Goal: Find specific page/section: Find specific page/section

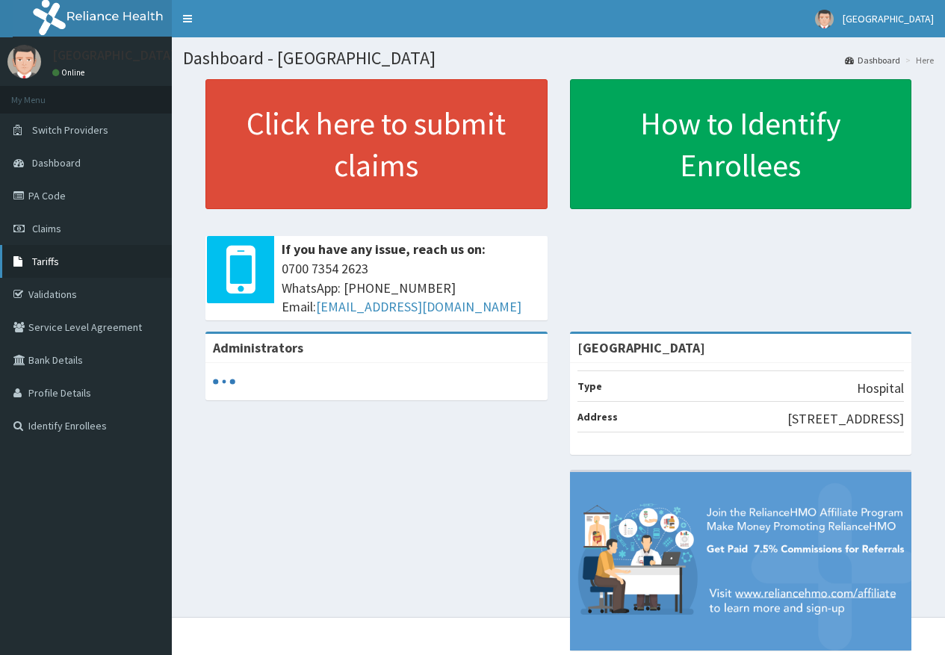
click at [15, 268] on link "Tariffs" at bounding box center [86, 261] width 172 height 33
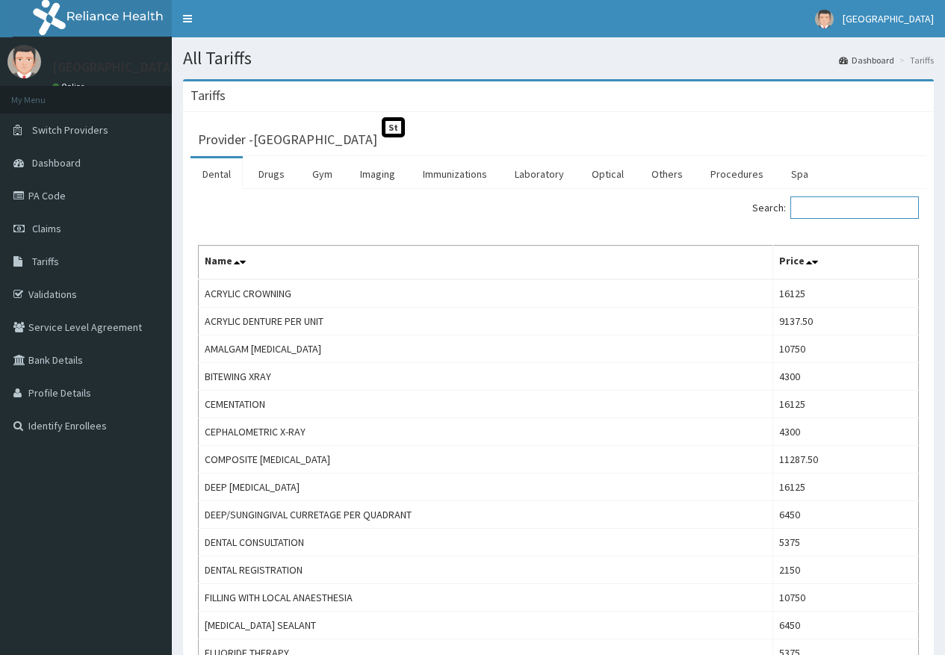
click at [841, 207] on input "Search:" at bounding box center [855, 208] width 129 height 22
click at [271, 170] on link "Drugs" at bounding box center [272, 173] width 50 height 31
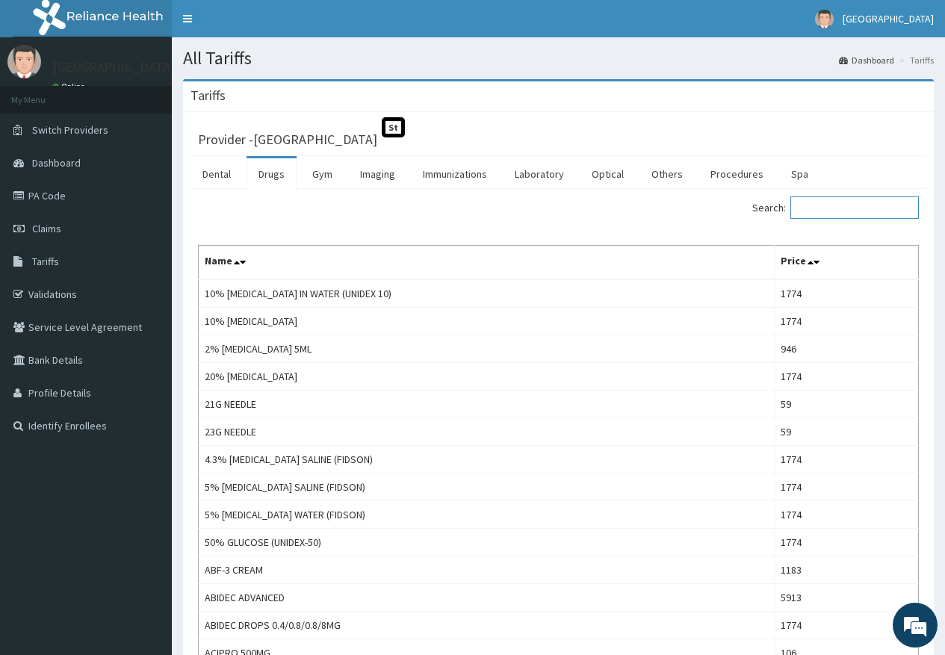
click at [849, 214] on input "Search:" at bounding box center [855, 208] width 129 height 22
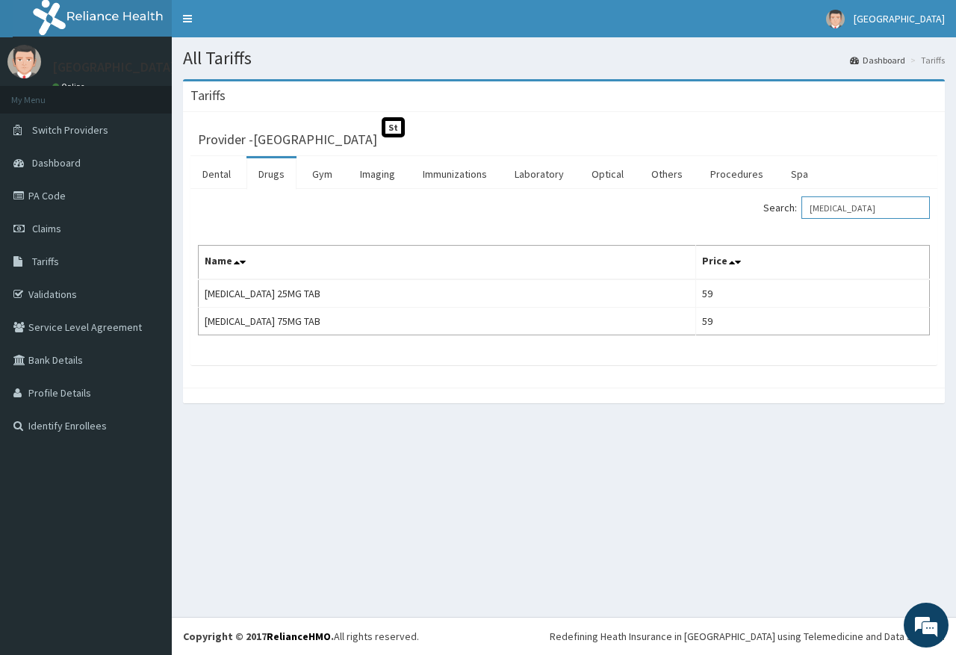
type input "stugeron"
